Goal: Task Accomplishment & Management: Use online tool/utility

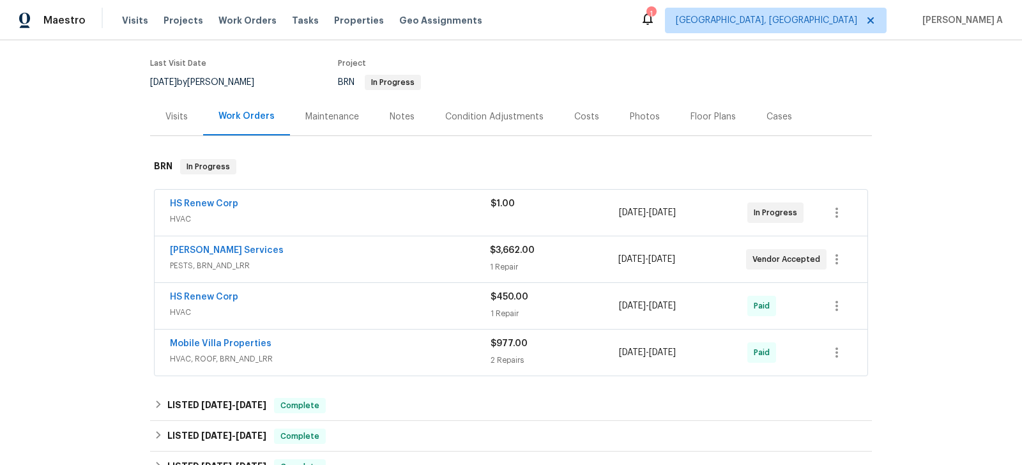
scroll to position [97, 0]
click at [220, 250] on link "Massey Services" at bounding box center [227, 249] width 114 height 9
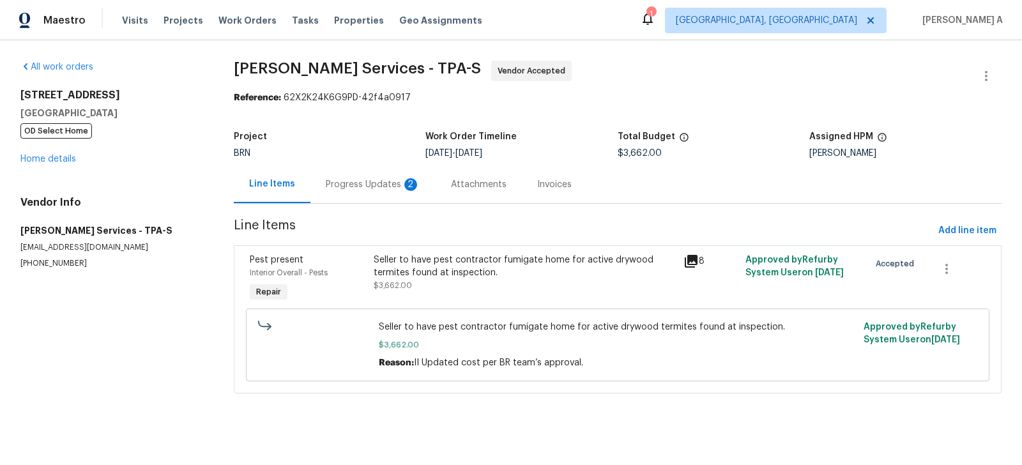
click at [325, 197] on div "Progress Updates 2" at bounding box center [372, 184] width 125 height 38
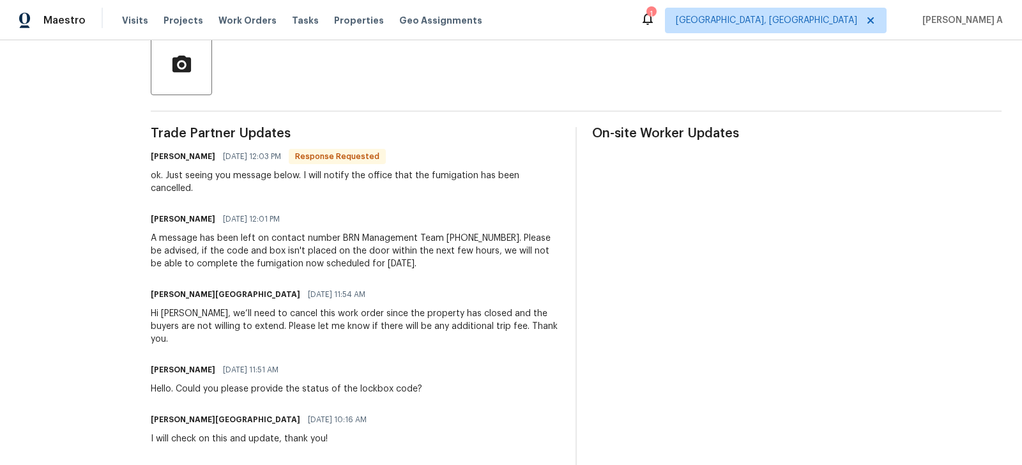
scroll to position [305, 0]
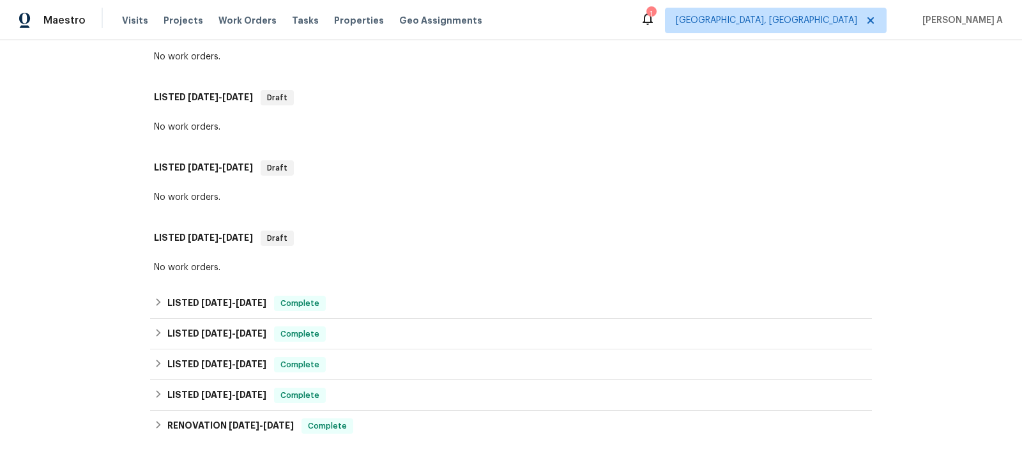
scroll to position [491, 0]
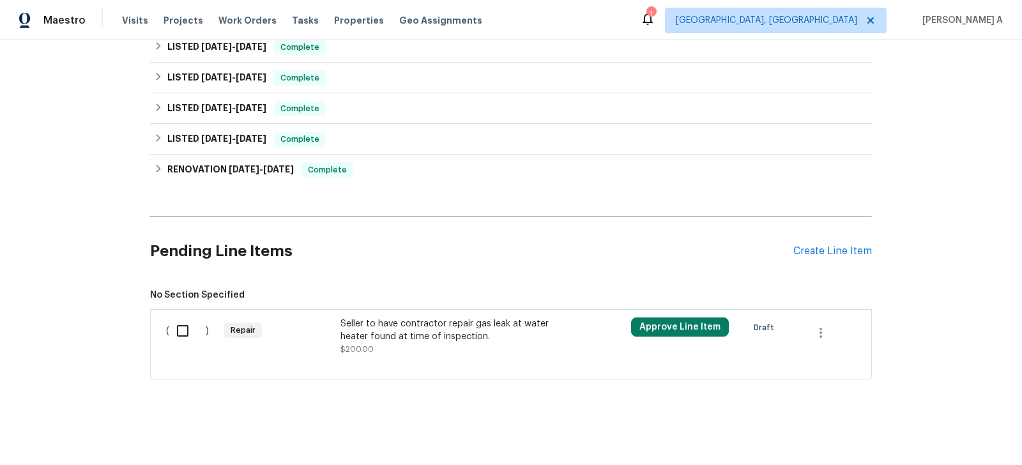
click at [371, 346] on span "$200.00" at bounding box center [356, 349] width 33 height 8
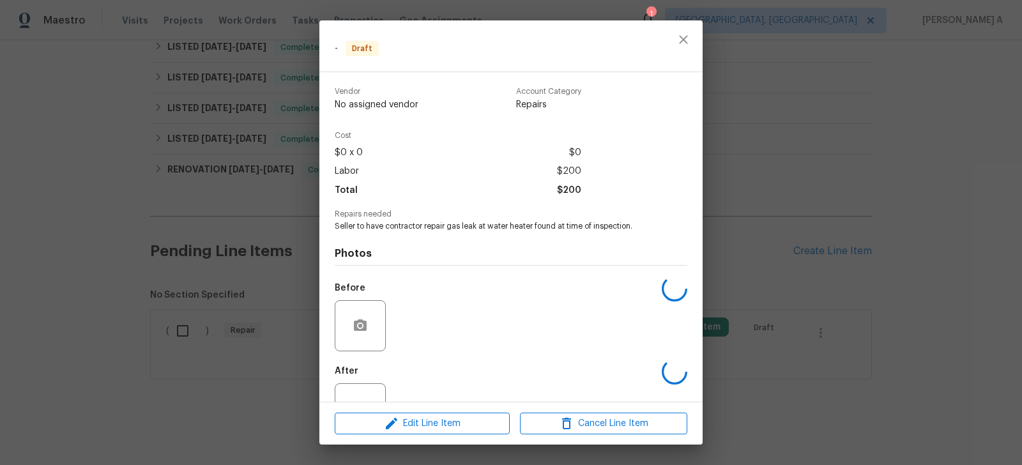
scroll to position [45, 0]
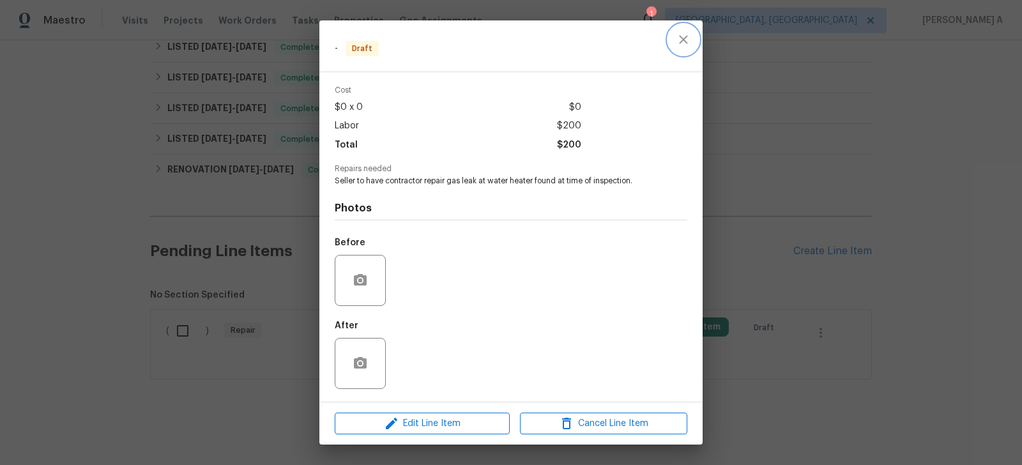
click at [677, 37] on icon "close" at bounding box center [683, 39] width 15 height 15
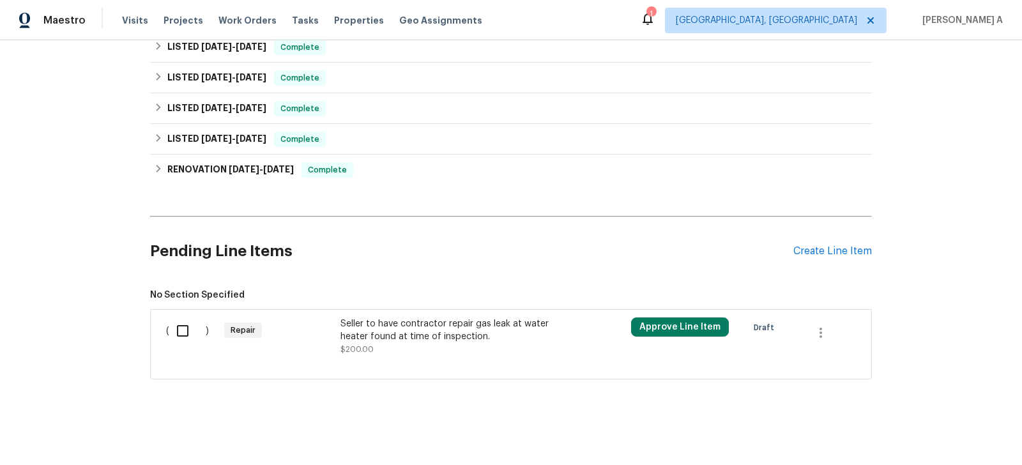
click at [197, 324] on input "checkbox" at bounding box center [187, 330] width 36 height 27
checkbox input "true"
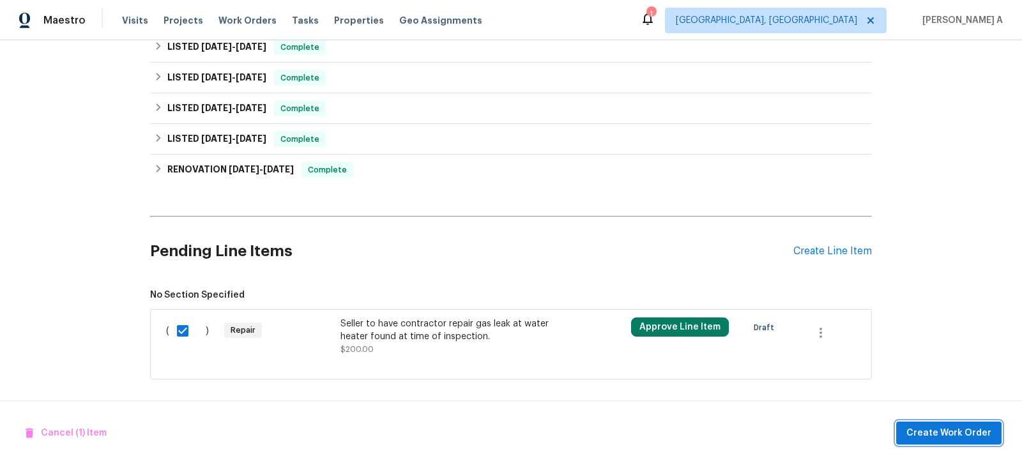
click at [983, 426] on span "Create Work Order" at bounding box center [948, 433] width 85 height 16
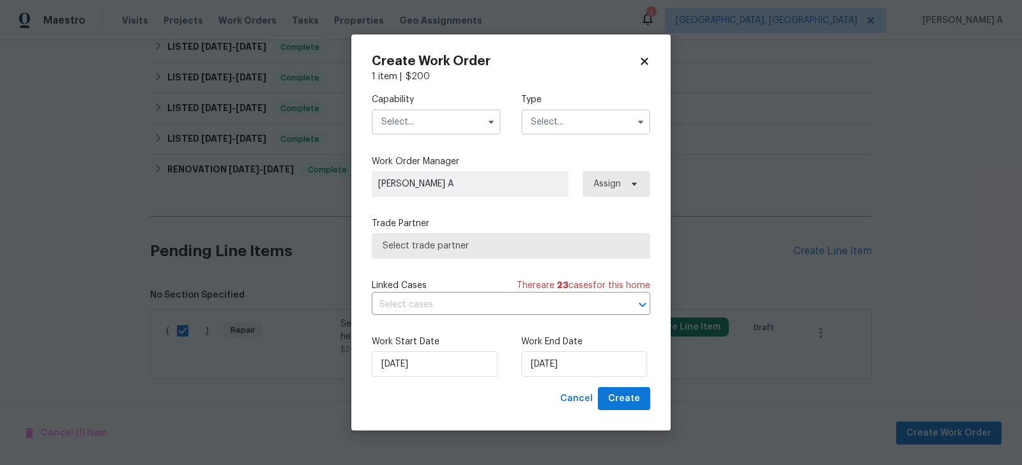
click at [414, 115] on input "text" at bounding box center [436, 122] width 129 height 26
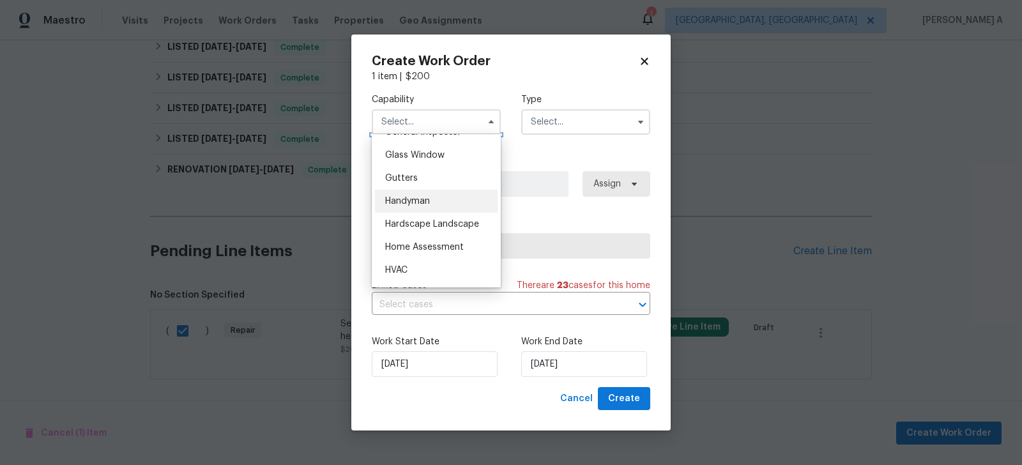
scroll to position [655, 0]
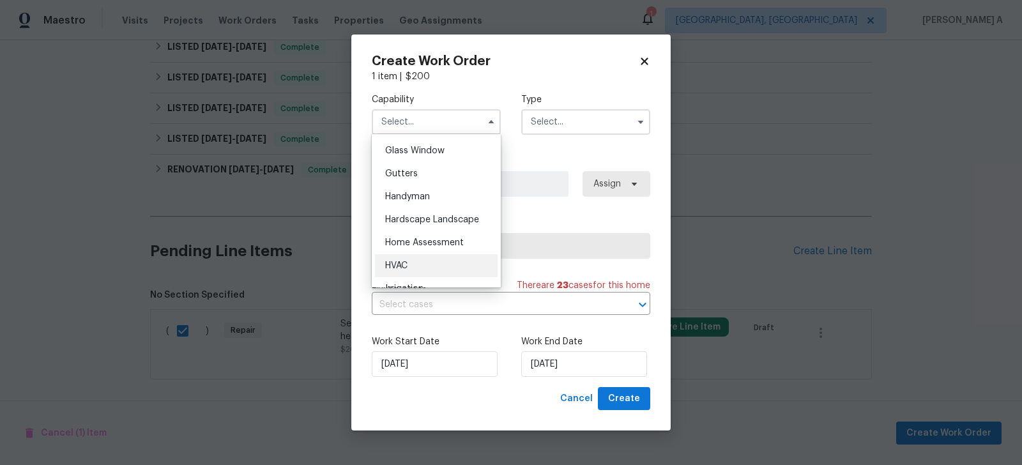
click at [430, 264] on div "HVAC" at bounding box center [436, 265] width 123 height 23
type input "HVAC"
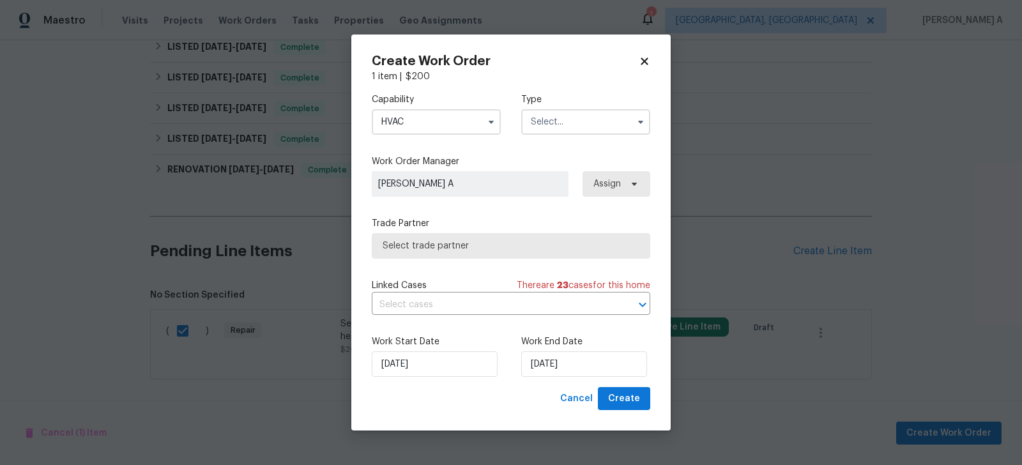
click at [562, 110] on input "text" at bounding box center [585, 122] width 129 height 26
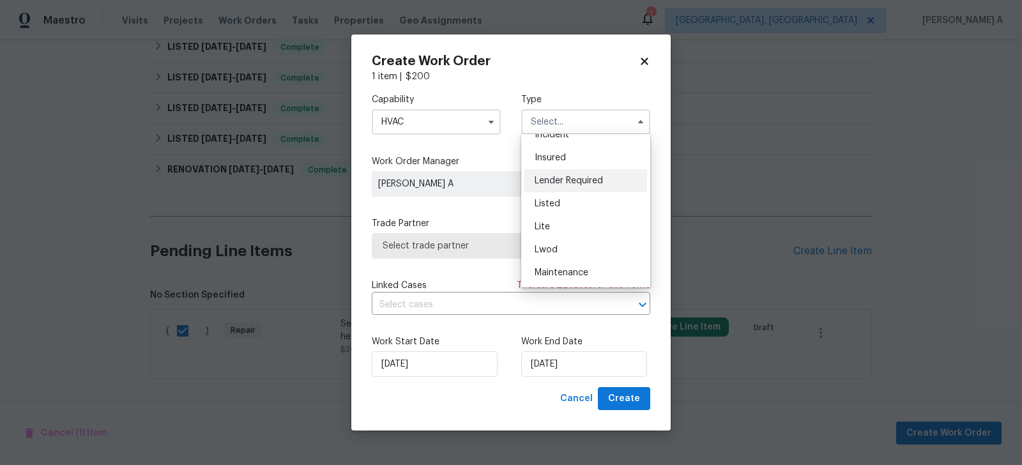
scroll to position [289, 0]
click at [564, 199] on div "Resale" at bounding box center [585, 204] width 123 height 23
type input "Resale"
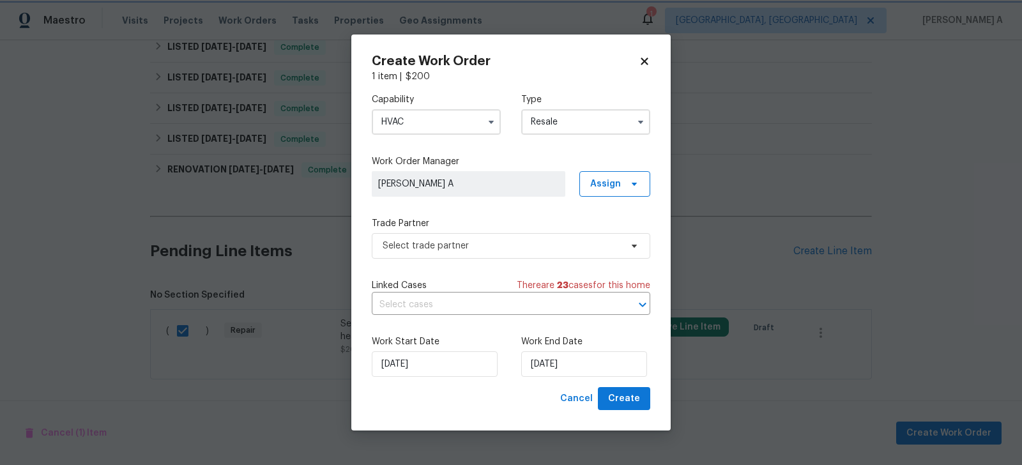
scroll to position [0, 0]
click at [500, 241] on span "Select trade partner" at bounding box center [501, 245] width 238 height 13
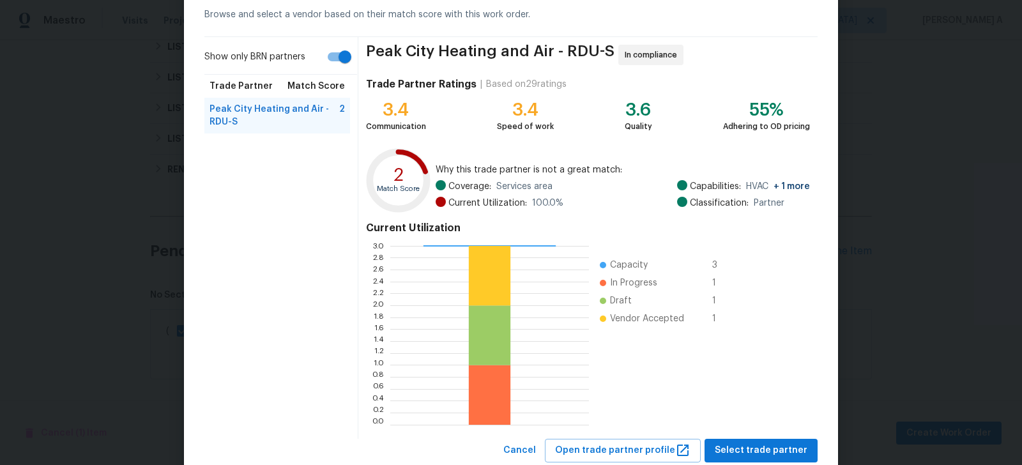
scroll to position [87, 0]
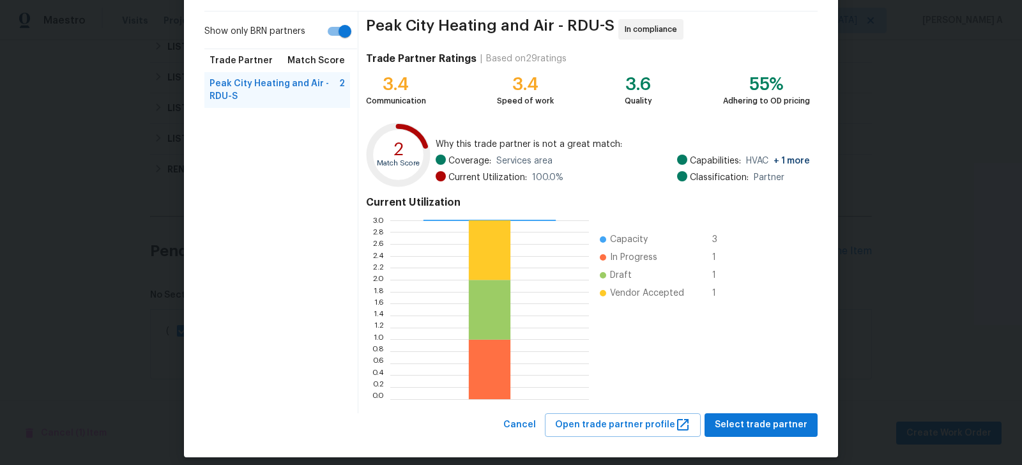
click at [333, 23] on input "Show only BRN partners" at bounding box center [344, 31] width 73 height 24
checkbox input "false"
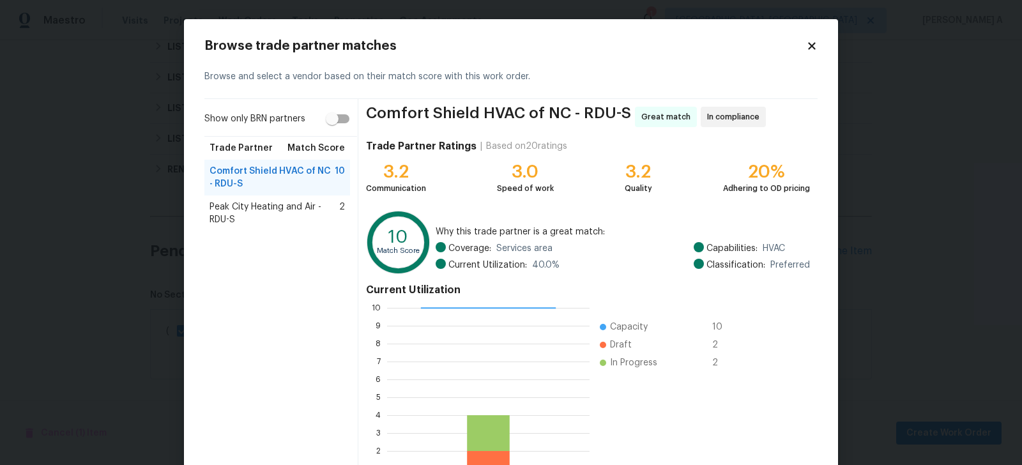
scroll to position [98, 0]
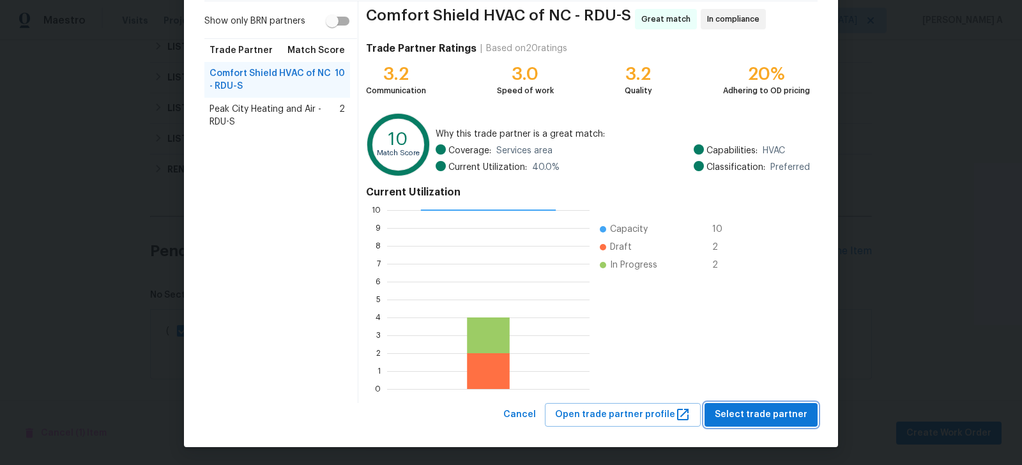
click at [783, 409] on span "Select trade partner" at bounding box center [761, 415] width 93 height 16
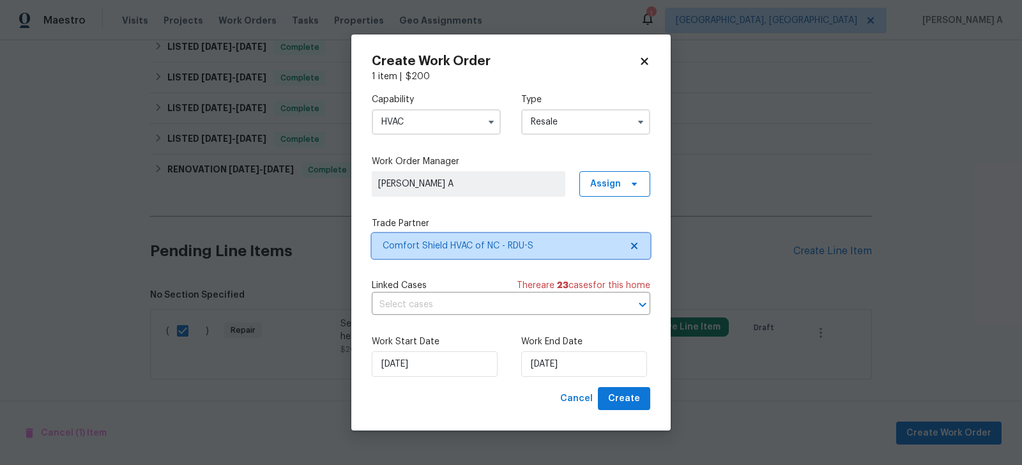
scroll to position [0, 0]
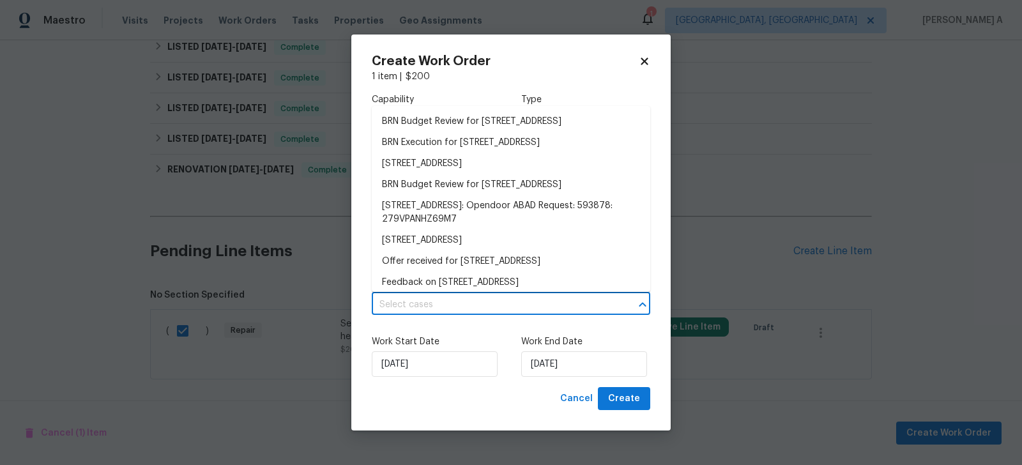
click at [440, 301] on input "text" at bounding box center [493, 305] width 243 height 20
click at [445, 153] on li "BRN Execution for [STREET_ADDRESS]" at bounding box center [511, 142] width 278 height 21
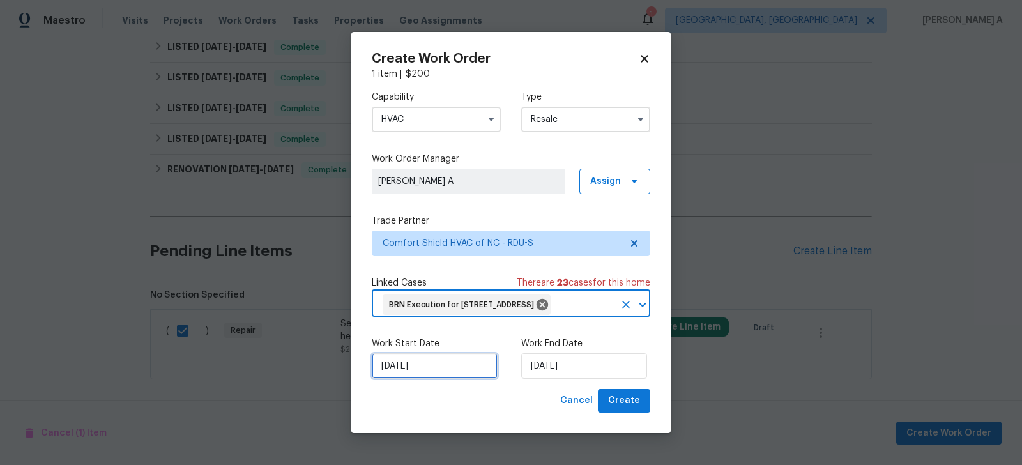
click at [432, 379] on input "[DATE]" at bounding box center [435, 366] width 126 height 26
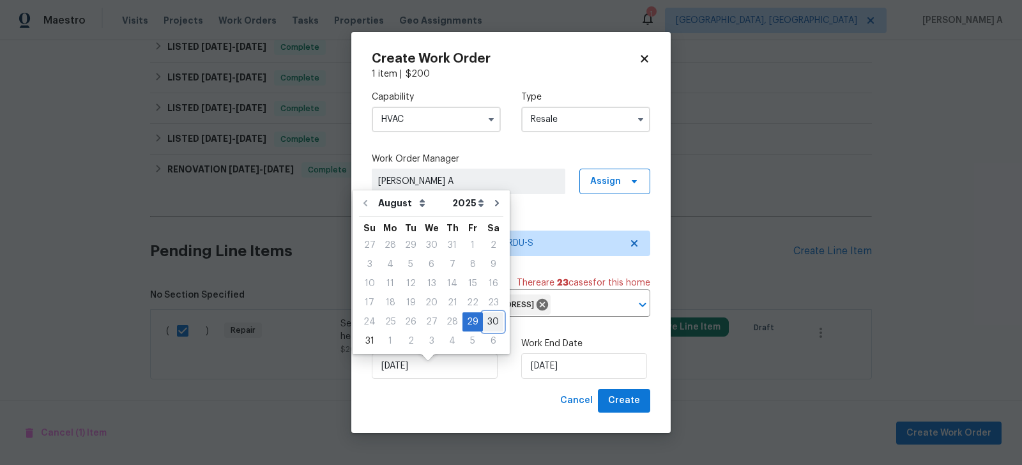
click at [483, 322] on div "30" at bounding box center [493, 322] width 20 height 18
type input "[DATE]"
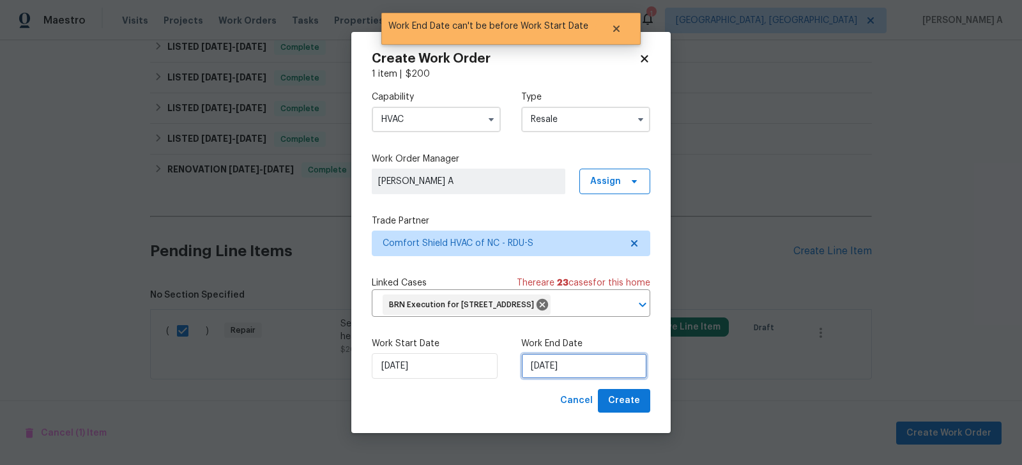
click at [577, 377] on input "[DATE]" at bounding box center [584, 366] width 126 height 26
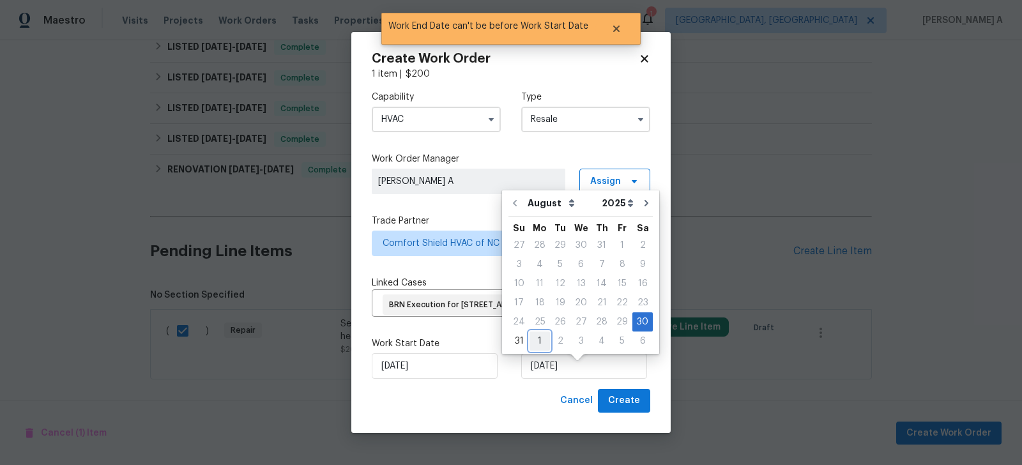
click at [543, 342] on div "1" at bounding box center [539, 341] width 20 height 18
type input "[DATE]"
select select "8"
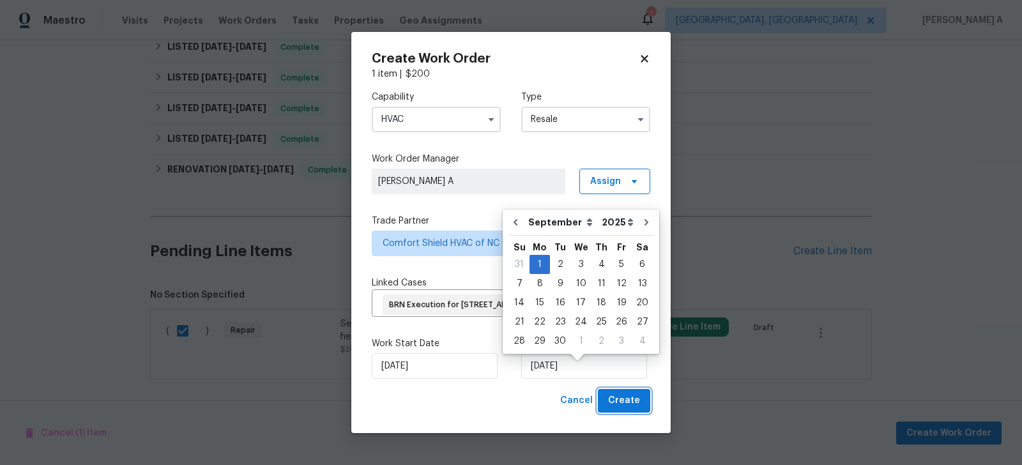
click at [618, 409] on span "Create" at bounding box center [624, 401] width 32 height 16
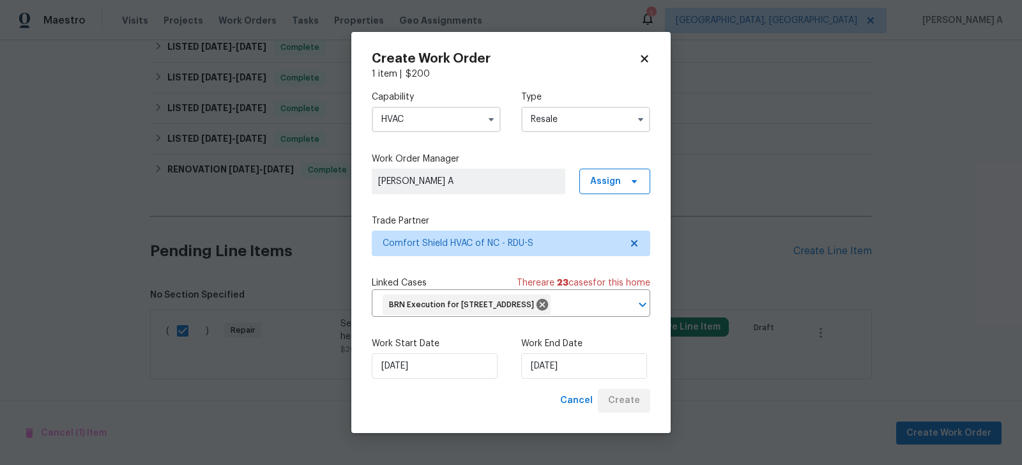
checkbox input "false"
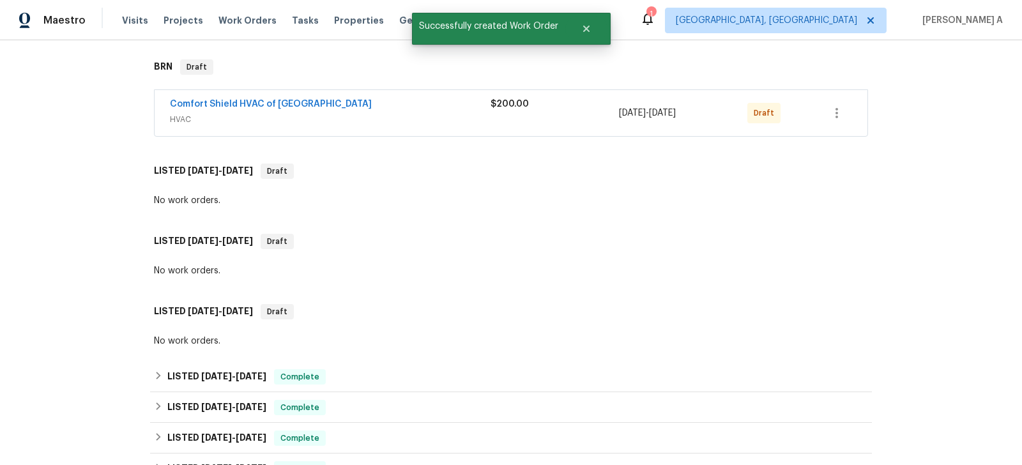
scroll to position [162, 0]
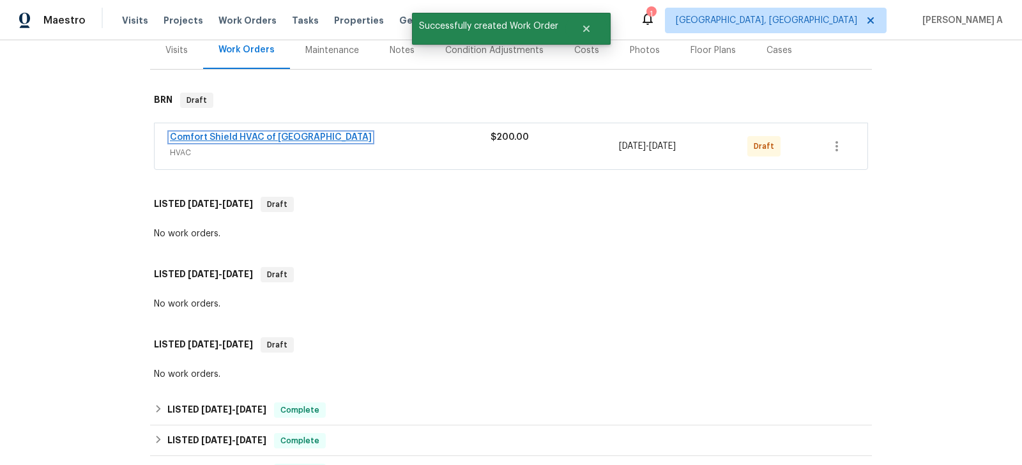
click at [231, 135] on link "Comfort Shield HVAC of [GEOGRAPHIC_DATA]" at bounding box center [271, 137] width 202 height 9
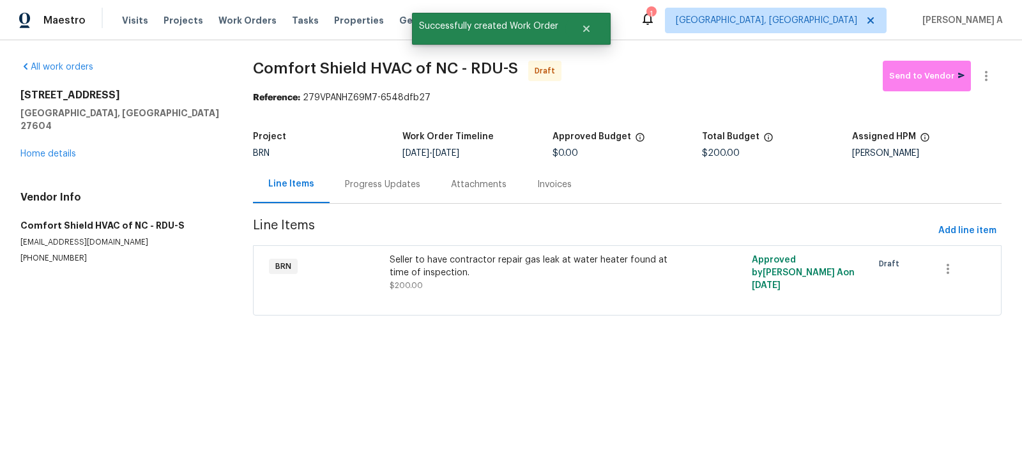
click at [365, 180] on div "Progress Updates" at bounding box center [382, 184] width 75 height 13
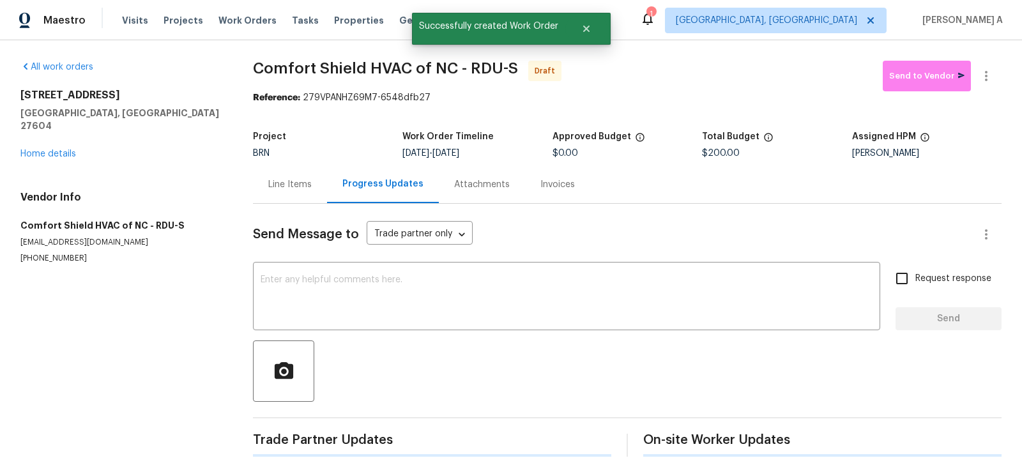
scroll to position [10, 0]
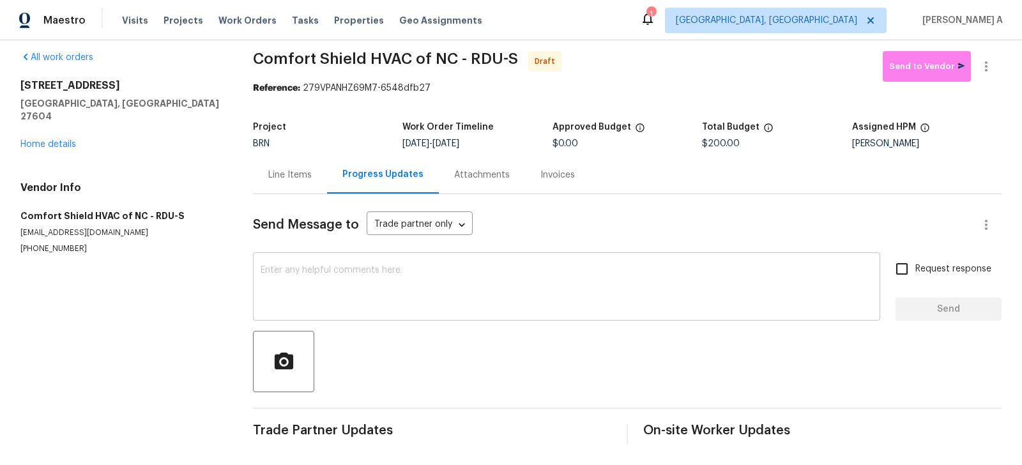
click at [284, 306] on textarea at bounding box center [567, 288] width 612 height 45
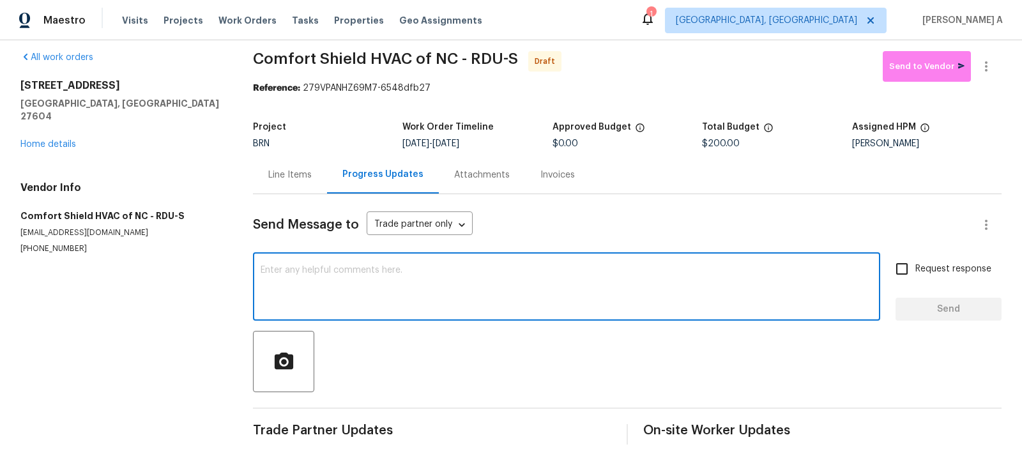
paste textarea "Hi, I'm Akshay from Opendoor. Just wanted to check if you received the workorde…"
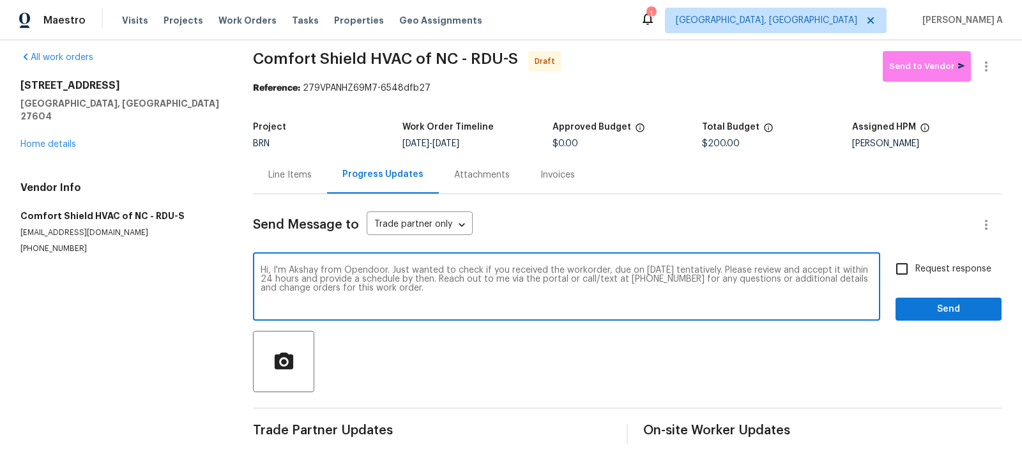
type textarea "Hi, I'm Akshay from Opendoor. Just wanted to check if you received the workorde…"
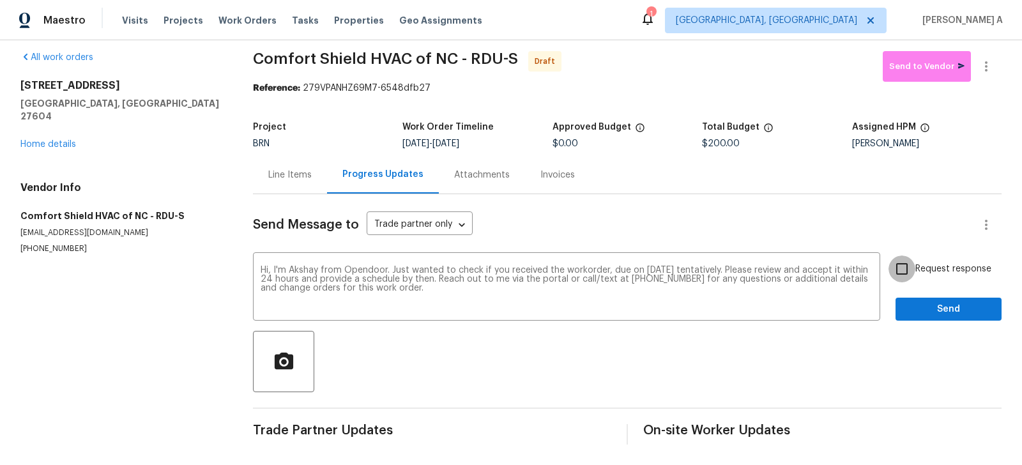
click at [893, 271] on input "Request response" at bounding box center [901, 268] width 27 height 27
checkbox input "true"
click at [959, 323] on div "Send Message to Trade partner only Trade partner only ​ Hi, I'm [PERSON_NAME] f…" at bounding box center [627, 319] width 748 height 250
click at [959, 317] on button "Send" at bounding box center [948, 310] width 106 height 24
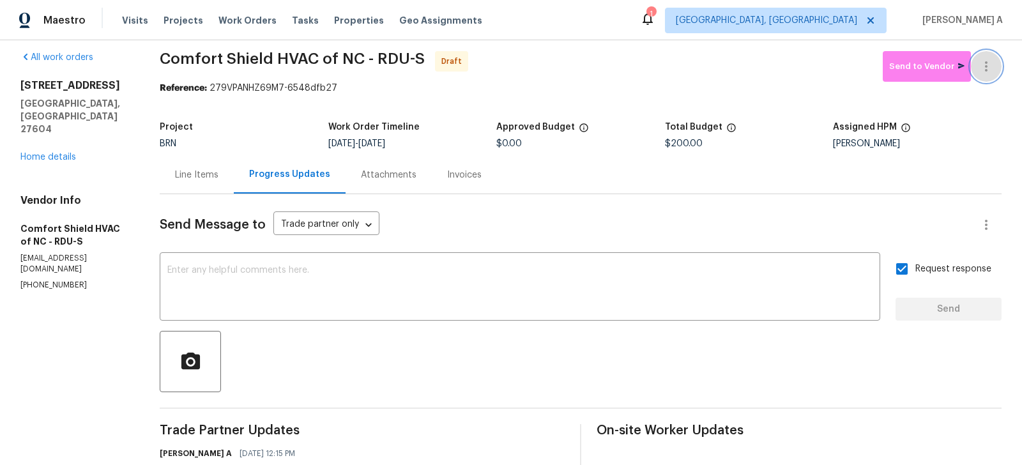
click at [986, 64] on icon "button" at bounding box center [985, 66] width 15 height 15
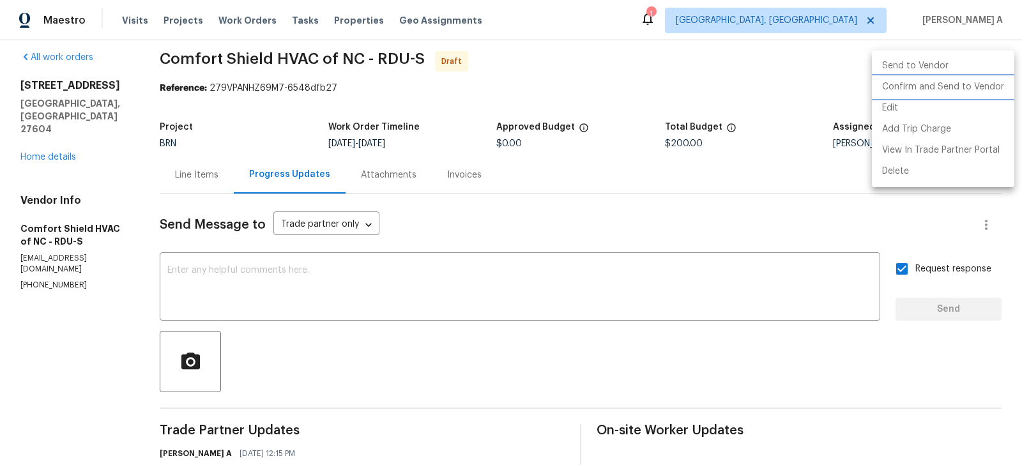
click at [994, 79] on li "Confirm and Send to Vendor" at bounding box center [943, 87] width 142 height 21
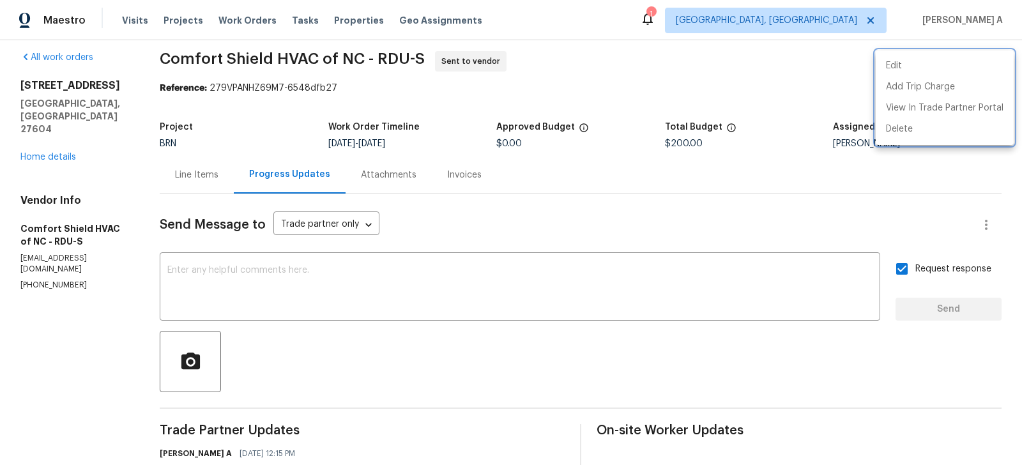
click at [250, 109] on div at bounding box center [511, 232] width 1022 height 465
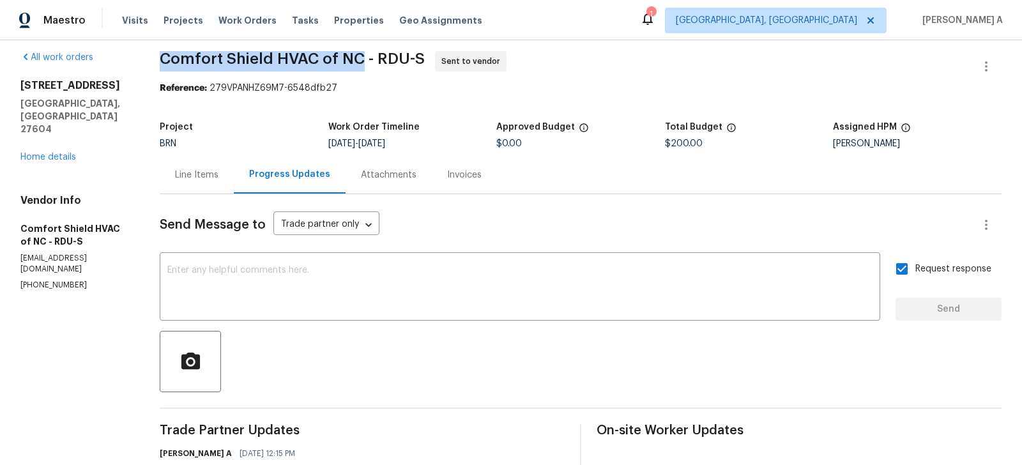
copy span "Comfort Shield HVAC of [GEOGRAPHIC_DATA]"
drag, startPoint x: 181, startPoint y: 59, endPoint x: 384, endPoint y: 66, distance: 203.2
click at [384, 66] on div "All work orders [STREET_ADDRESS] Home details Vendor Info Comfort Shield HVAC o…" at bounding box center [511, 292] width 1022 height 522
